Goal: Information Seeking & Learning: Learn about a topic

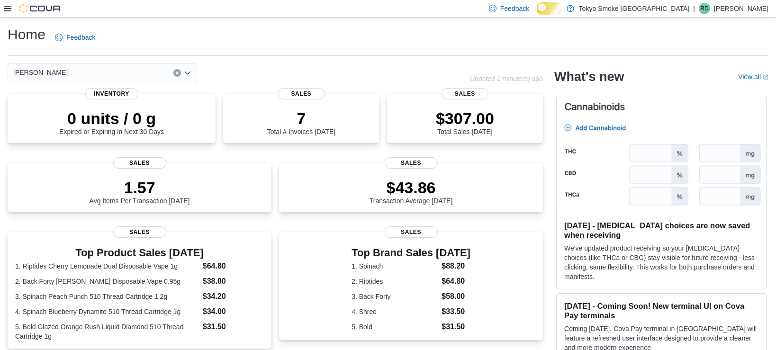
click at [8, 11] on icon at bounding box center [8, 9] width 8 height 6
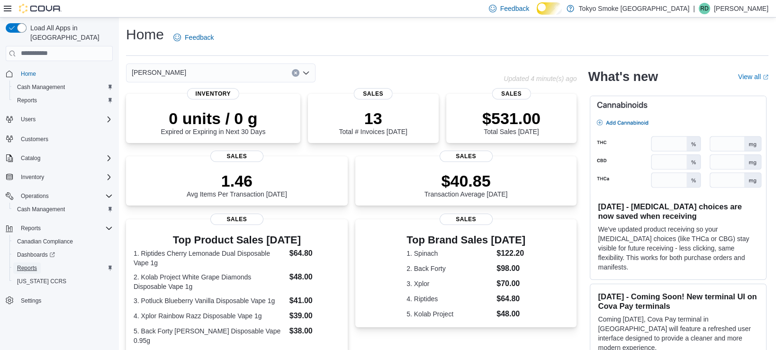
click at [30, 264] on span "Reports" at bounding box center [27, 268] width 20 height 8
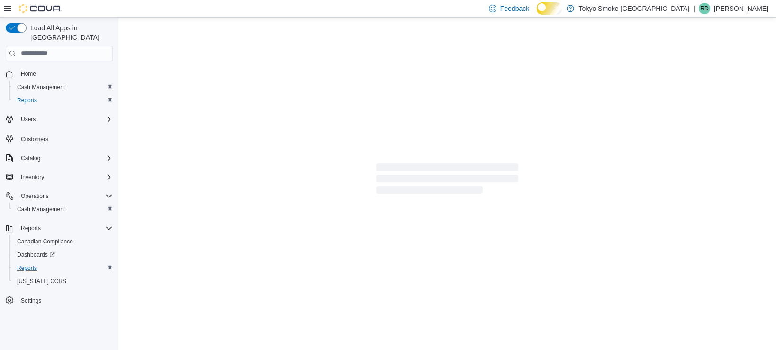
drag, startPoint x: 383, startPoint y: 150, endPoint x: 468, endPoint y: 168, distance: 86.3
click at [468, 168] on span "Loading" at bounding box center [447, 168] width 142 height 8
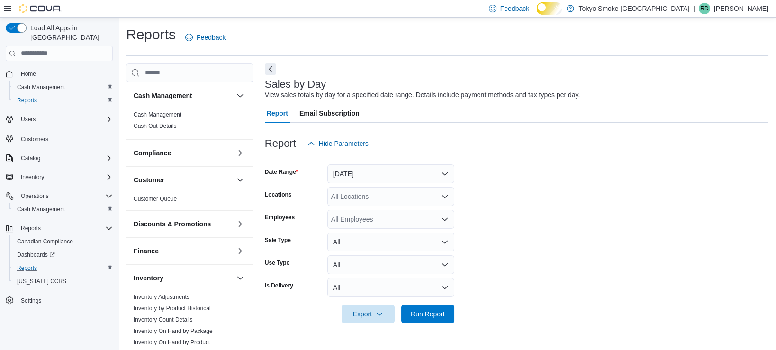
scroll to position [7, 0]
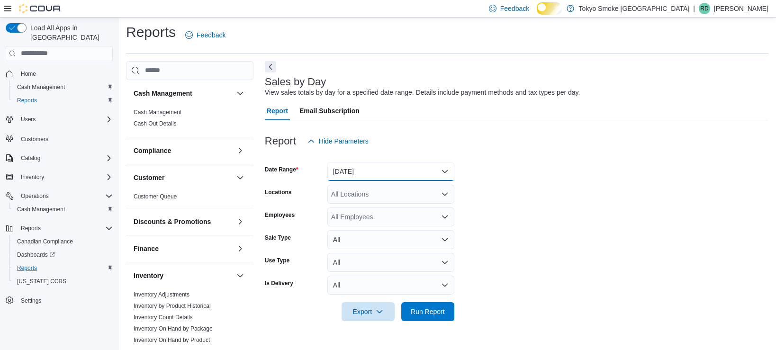
click at [342, 168] on button "Yesterday" at bounding box center [391, 171] width 127 height 19
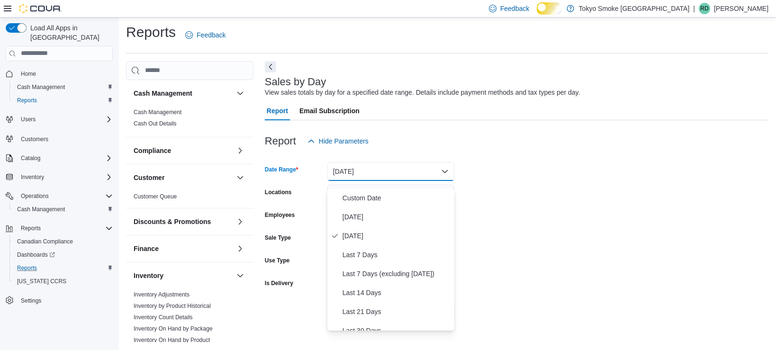
click at [342, 168] on button "Yesterday" at bounding box center [391, 171] width 127 height 19
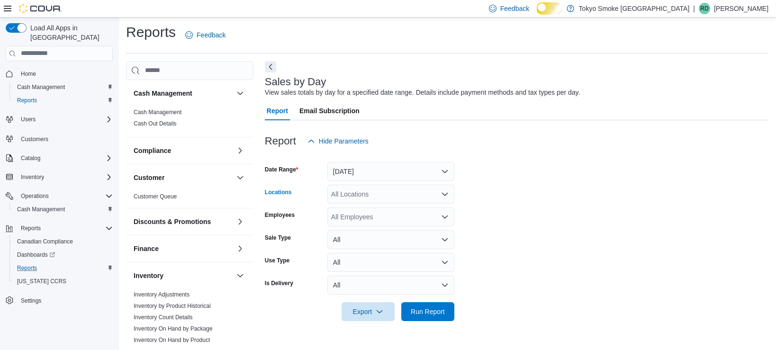
click at [365, 203] on div "All Locations" at bounding box center [391, 194] width 127 height 19
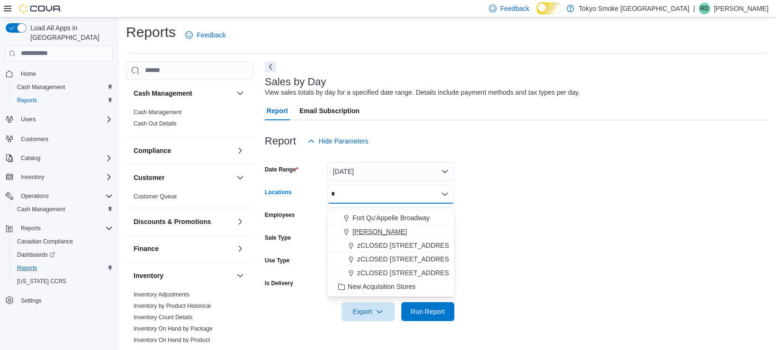
type input "*"
click at [367, 227] on span "[PERSON_NAME]" at bounding box center [380, 231] width 55 height 9
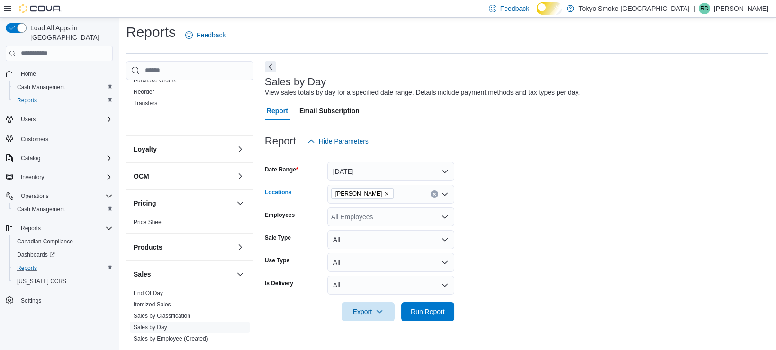
scroll to position [355, 0]
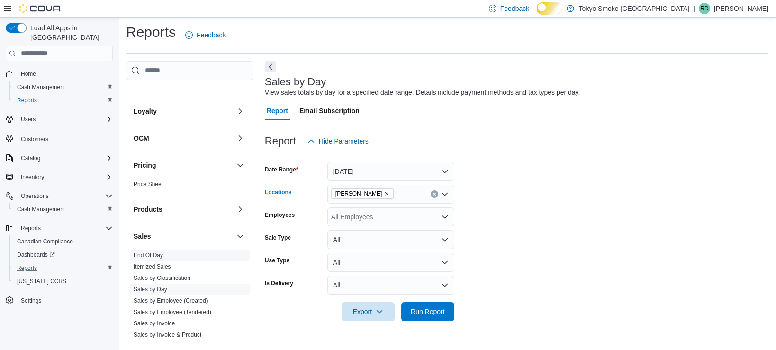
click at [181, 261] on span "End Of Day" at bounding box center [190, 255] width 120 height 11
click at [154, 259] on link "End Of Day" at bounding box center [148, 255] width 29 height 7
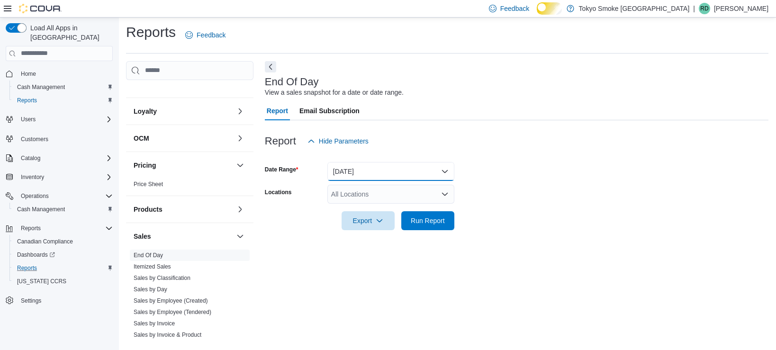
click at [365, 171] on button "Today" at bounding box center [391, 171] width 127 height 19
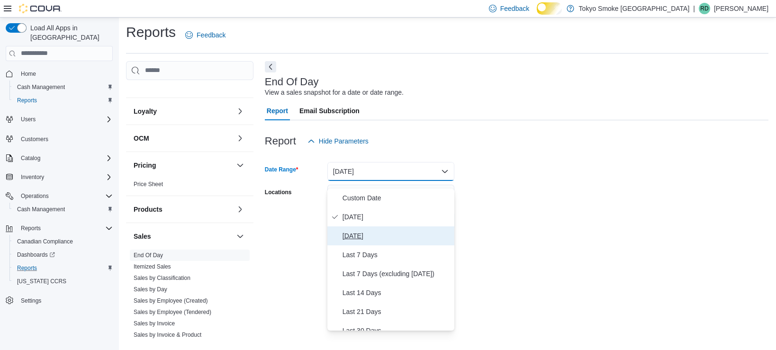
click at [362, 233] on span "Yesterday" at bounding box center [397, 235] width 108 height 11
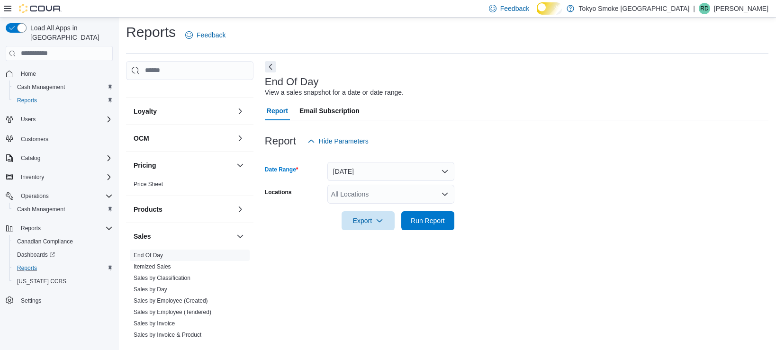
click at [364, 196] on div "All Locations" at bounding box center [391, 194] width 127 height 19
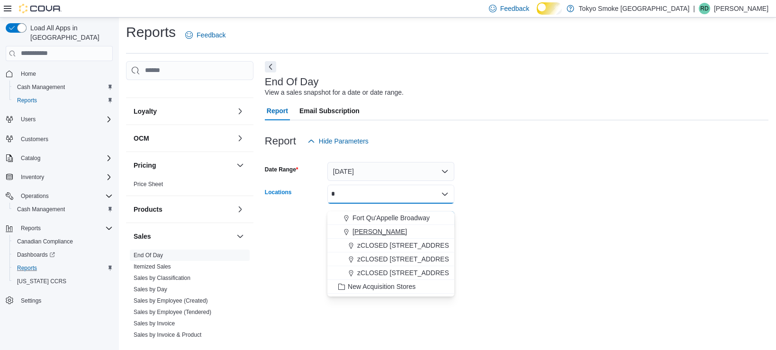
type input "*"
click at [363, 227] on span "[PERSON_NAME]" at bounding box center [380, 231] width 55 height 9
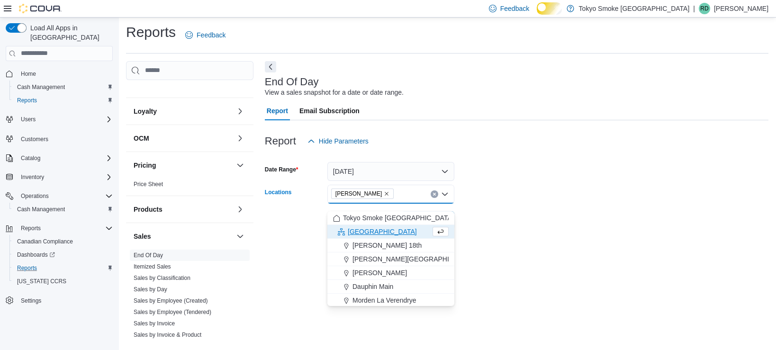
click at [489, 249] on div "End Of Day View a sales snapshot for a date or date range. Report Email Subscri…" at bounding box center [517, 202] width 504 height 282
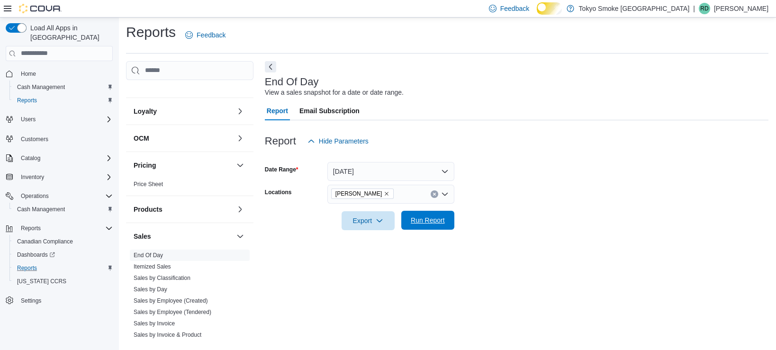
click at [441, 225] on span "Run Report" at bounding box center [428, 220] width 34 height 9
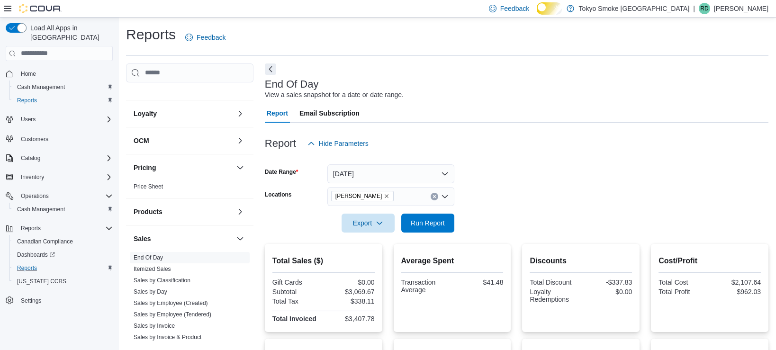
drag, startPoint x: 771, startPoint y: 86, endPoint x: 760, endPoint y: -5, distance: 91.6
click at [760, 0] on html "Feedback Dark Mode Tokyo Smoke Canada | RD Rob Davies Load All Apps in New Hub …" at bounding box center [388, 175] width 776 height 350
click at [378, 183] on button "Yesterday" at bounding box center [391, 173] width 127 height 19
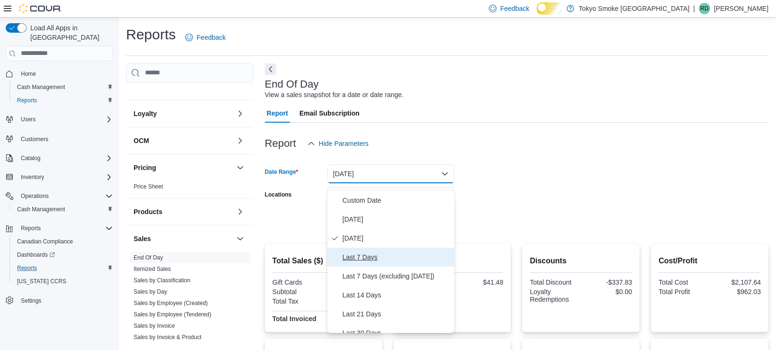
click at [384, 262] on span "Last 7 Days" at bounding box center [397, 257] width 108 height 11
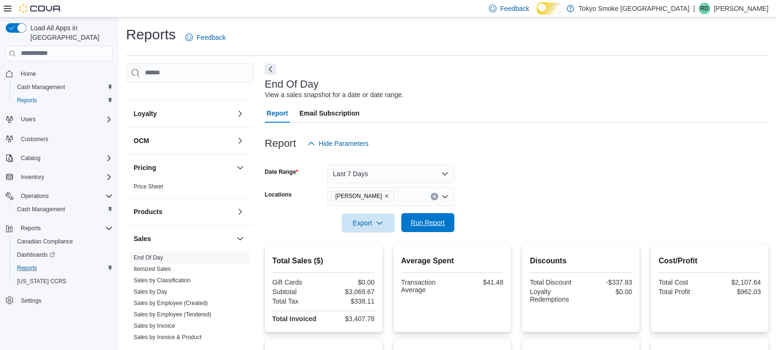
click at [430, 228] on span "Run Report" at bounding box center [428, 222] width 34 height 9
click at [395, 175] on button "Last 7 Days" at bounding box center [391, 173] width 127 height 19
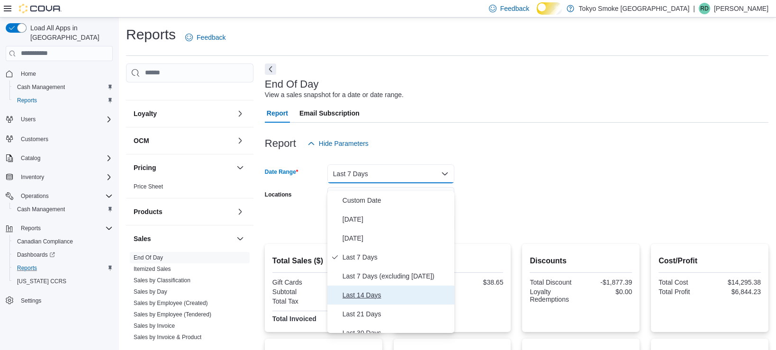
click at [391, 301] on span "Last 14 Days" at bounding box center [397, 295] width 108 height 11
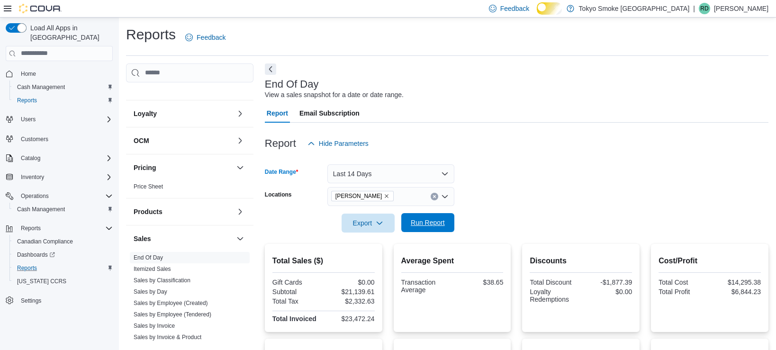
click at [436, 228] on span "Run Report" at bounding box center [428, 222] width 34 height 9
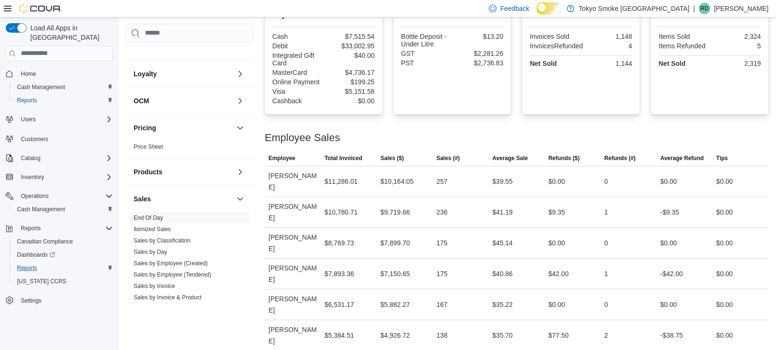
scroll to position [371, 0]
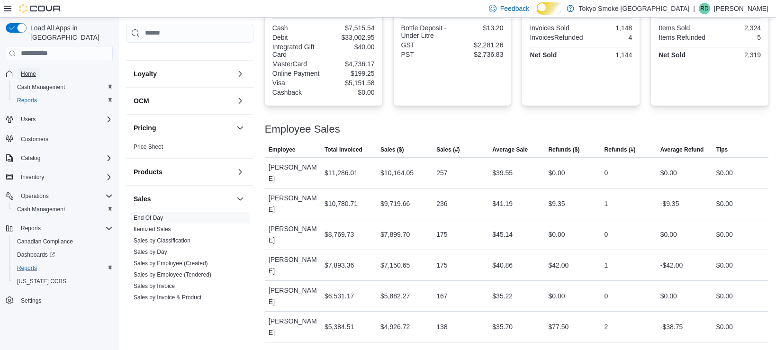
click at [28, 70] on span "Home" at bounding box center [28, 74] width 15 height 8
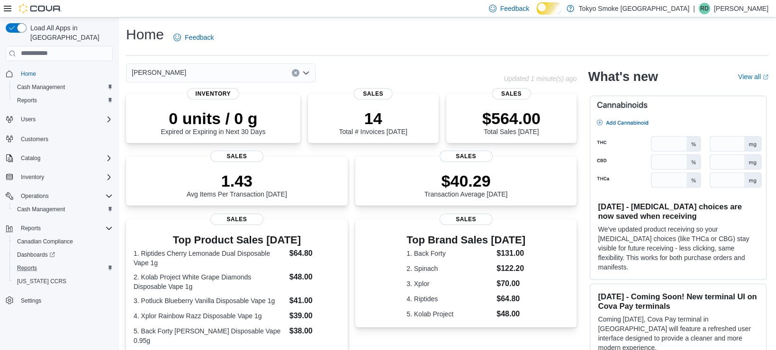
click at [334, 44] on div "Home Feedback" at bounding box center [447, 37] width 643 height 25
click at [341, 28] on div "Home Feedback" at bounding box center [447, 37] width 643 height 25
click at [297, 75] on icon "Clear input" at bounding box center [296, 73] width 4 height 4
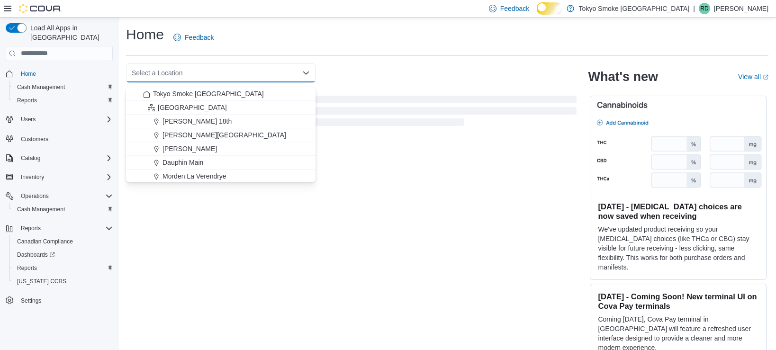
click at [269, 77] on div "Select a Location Combo box. Selected. Combo box input. Select a Location. Type…" at bounding box center [221, 73] width 190 height 19
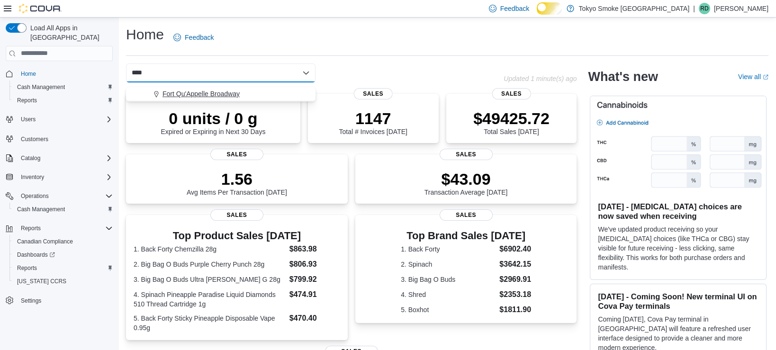
type input "****"
click at [236, 99] on span "Fort Qu'Appelle Broadway" at bounding box center [201, 93] width 77 height 9
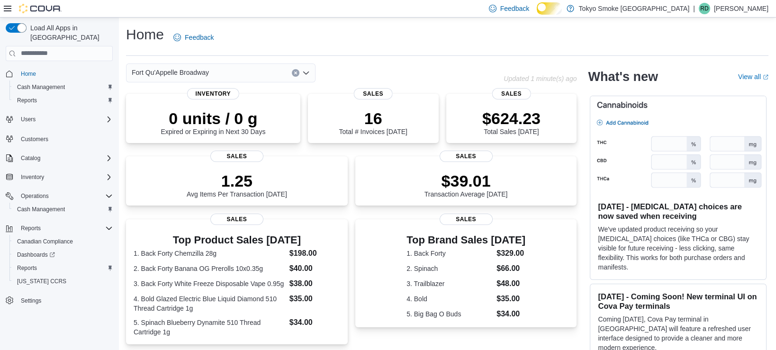
click at [294, 75] on icon "Clear input" at bounding box center [296, 73] width 4 height 4
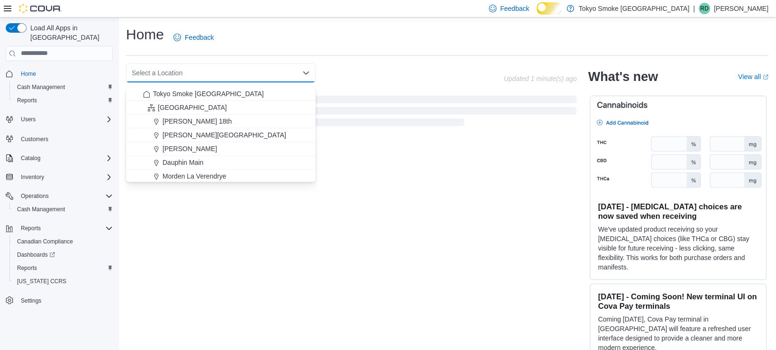
click at [291, 78] on div "Select a Location Combo box. Selected. Combo box input. Select a Location. Type…" at bounding box center [221, 73] width 190 height 19
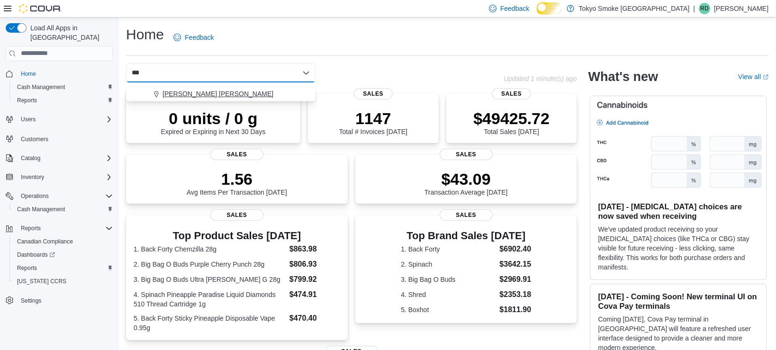
type input "***"
click at [273, 90] on div "Melville Prince William" at bounding box center [226, 93] width 167 height 9
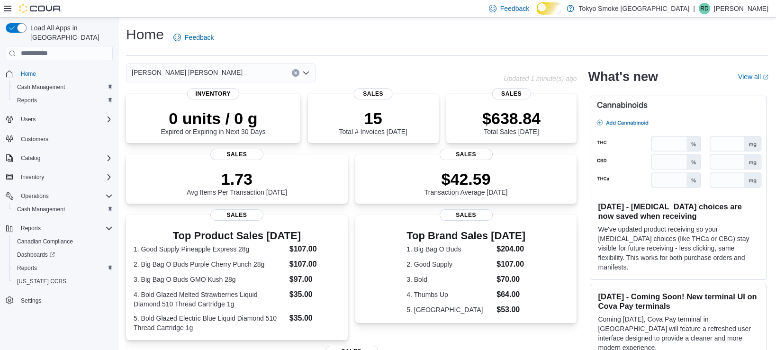
click at [294, 75] on icon "Clear input" at bounding box center [296, 73] width 4 height 4
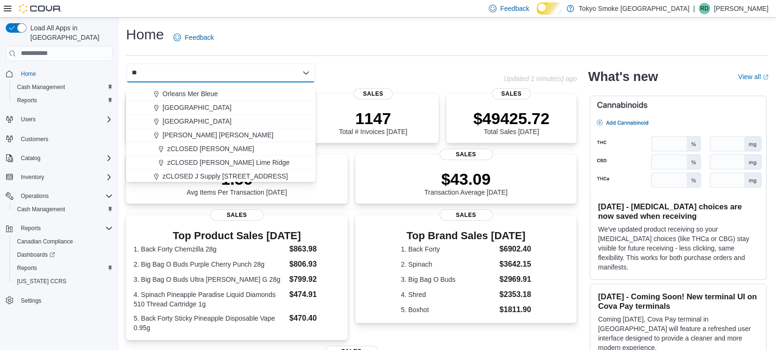
type input "*"
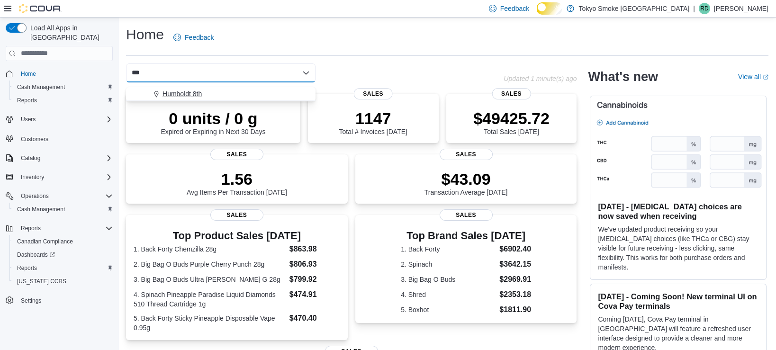
type input "***"
click at [246, 96] on div "Humboldt 8th" at bounding box center [226, 93] width 167 height 9
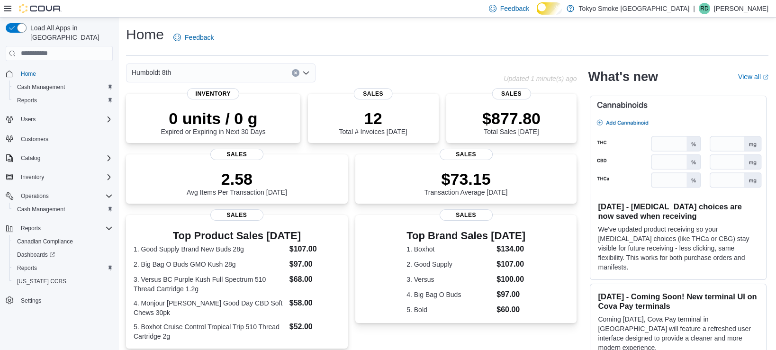
click at [297, 75] on icon "Clear input" at bounding box center [296, 73] width 4 height 4
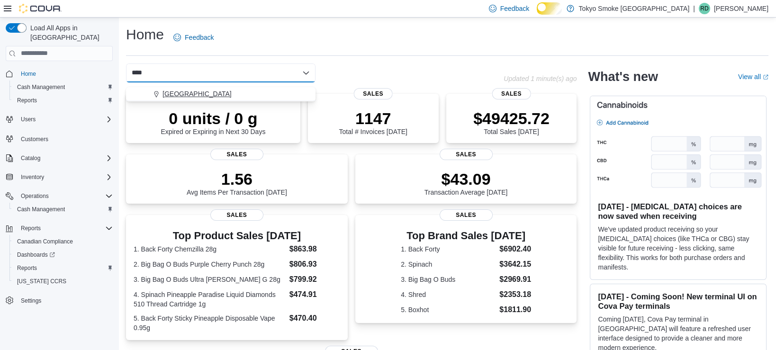
type input "****"
click at [253, 88] on button "Meadow Lake Centre" at bounding box center [221, 94] width 190 height 14
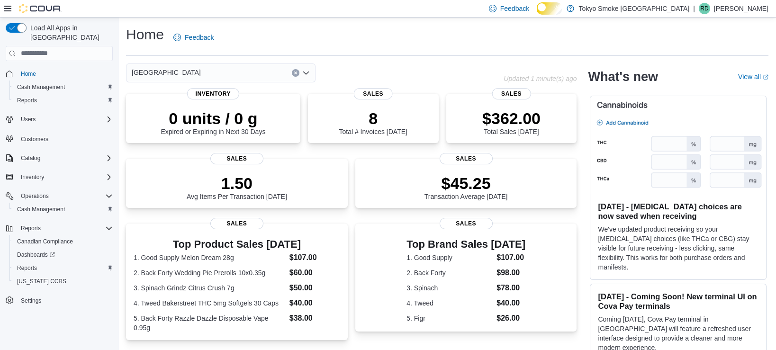
click at [302, 78] on div "Meadow Lake Centre" at bounding box center [221, 73] width 190 height 19
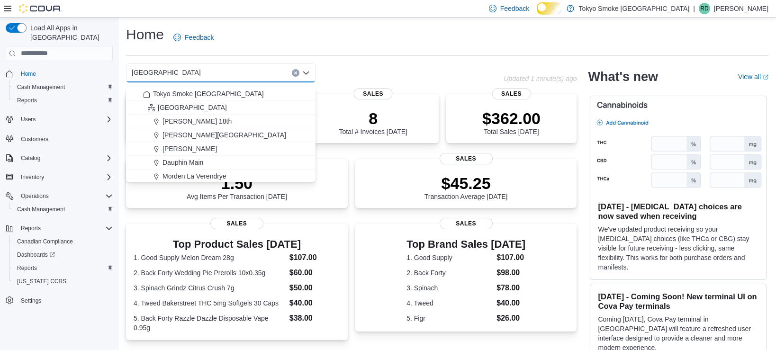
click at [298, 76] on button "Clear input" at bounding box center [296, 73] width 8 height 8
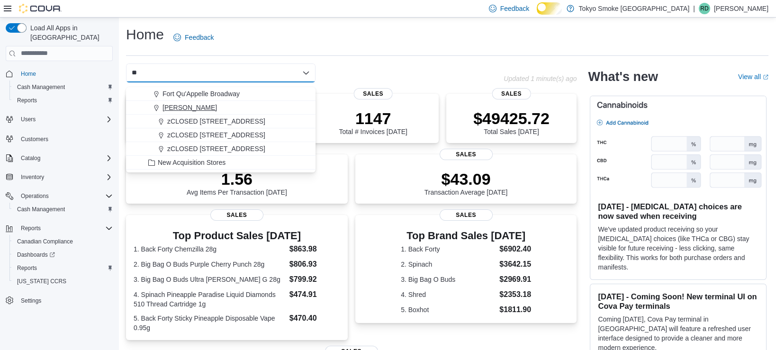
type input "**"
click at [225, 104] on div "[PERSON_NAME]" at bounding box center [226, 107] width 167 height 9
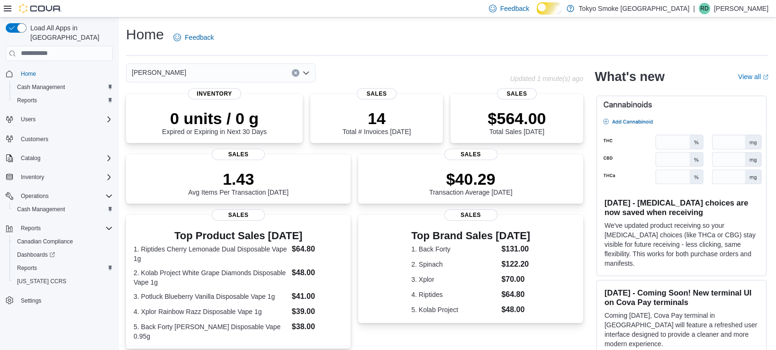
click at [313, 55] on div "Home Feedback" at bounding box center [447, 40] width 643 height 31
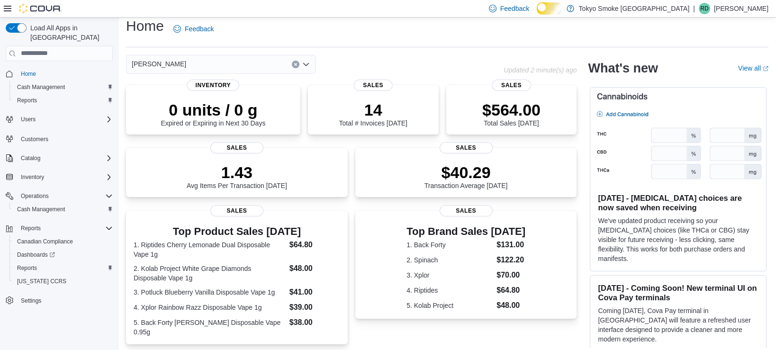
scroll to position [3, 0]
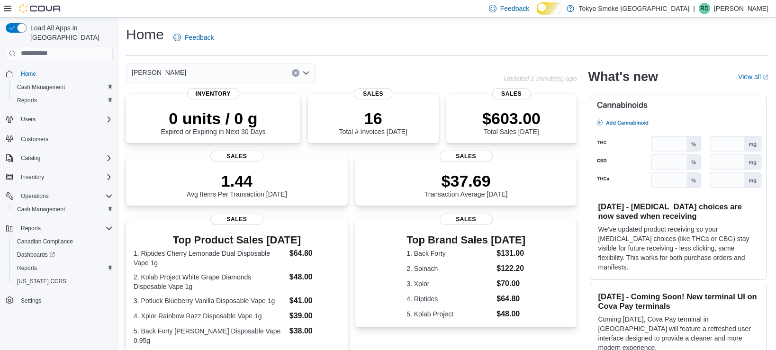
click at [398, 64] on div "Home Feedback [PERSON_NAME] Updated 1 minute(s) ago 0 units / 0 g Expired or Ex…" at bounding box center [447, 285] width 658 height 535
click at [298, 12] on div "Feedback Dark Mode Tokyo Smoke [GEOGRAPHIC_DATA] | RD [PERSON_NAME]" at bounding box center [388, 9] width 776 height 18
click at [362, 28] on div "Home Feedback" at bounding box center [447, 37] width 643 height 25
